Goal: Information Seeking & Learning: Learn about a topic

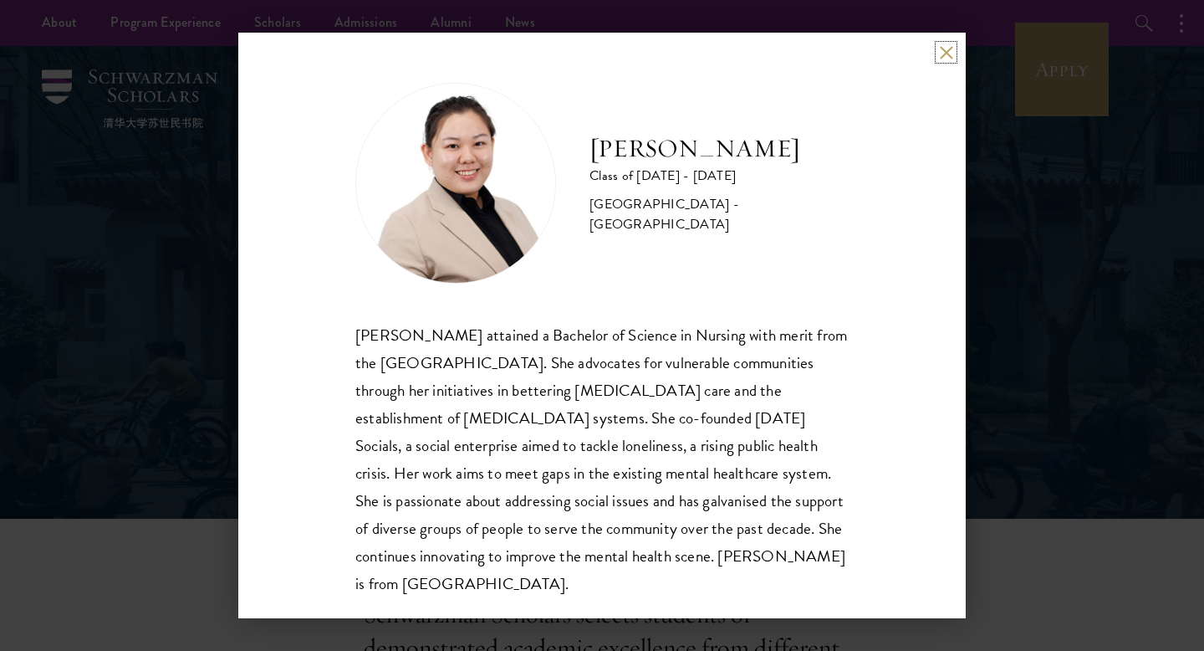
click at [940, 55] on button at bounding box center [946, 52] width 14 height 14
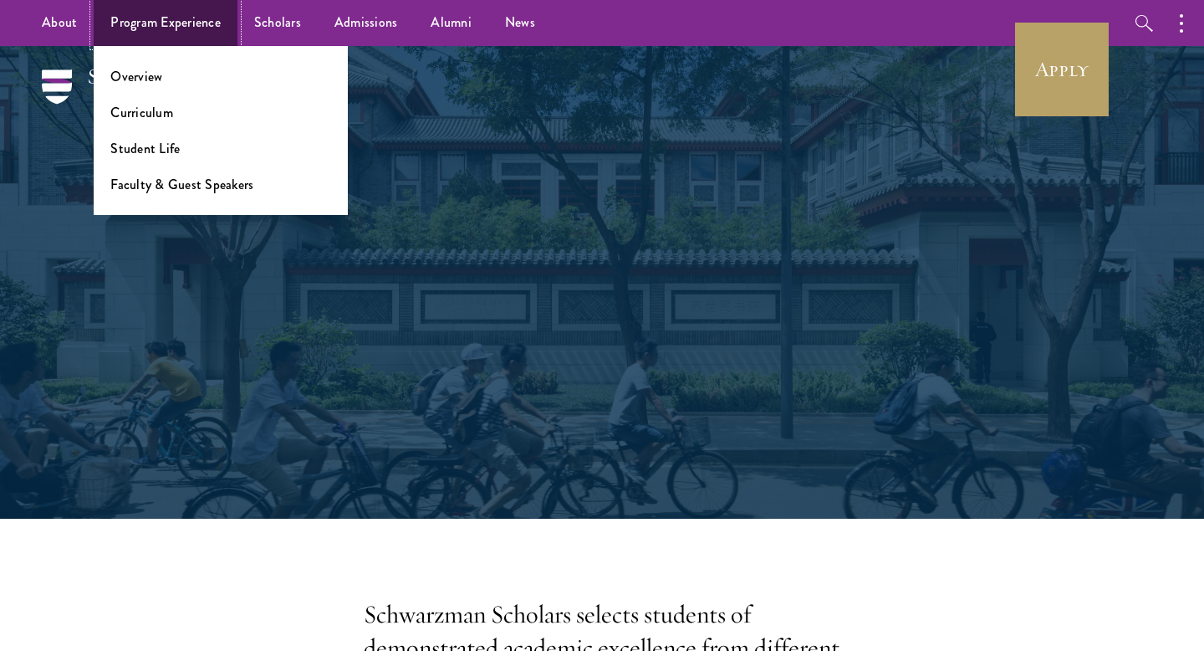
click at [187, 17] on link "Program Experience" at bounding box center [166, 23] width 144 height 46
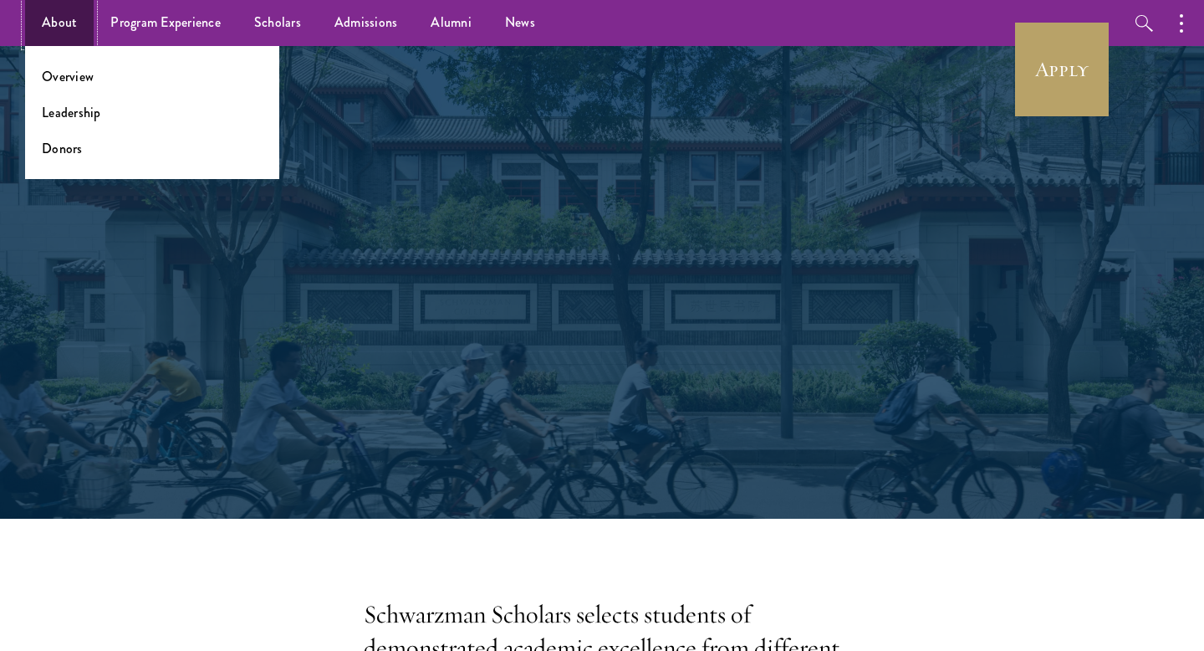
click at [76, 17] on link "About" at bounding box center [59, 23] width 69 height 46
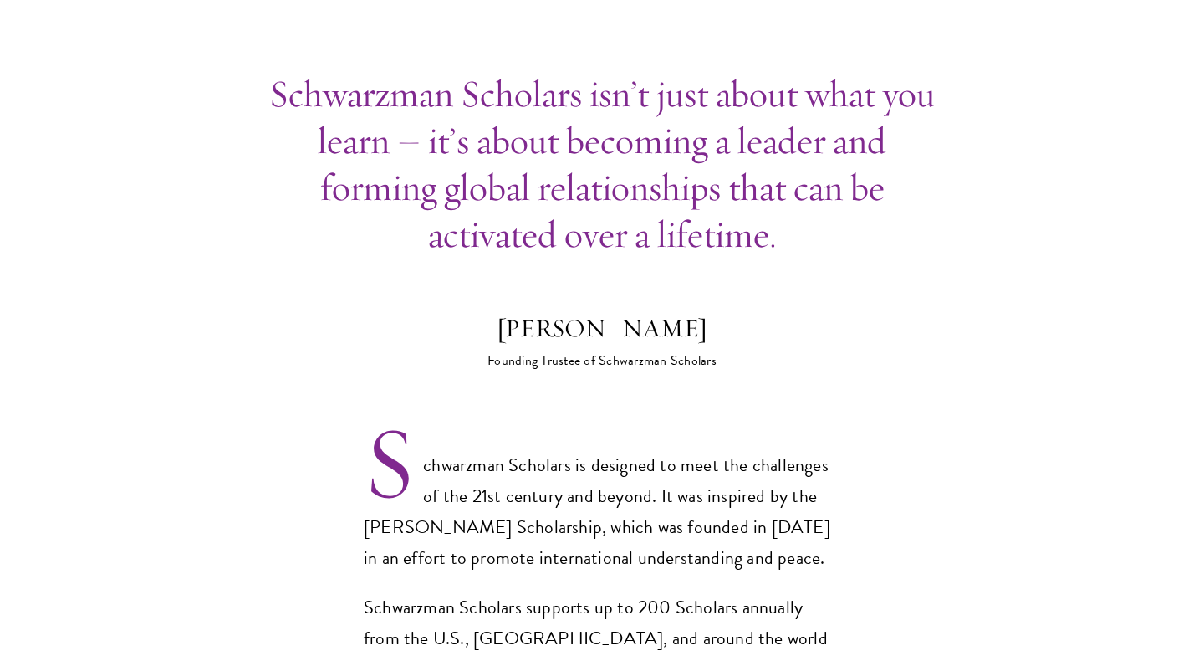
scroll to position [864, 0]
